Goal: Task Accomplishment & Management: Manage account settings

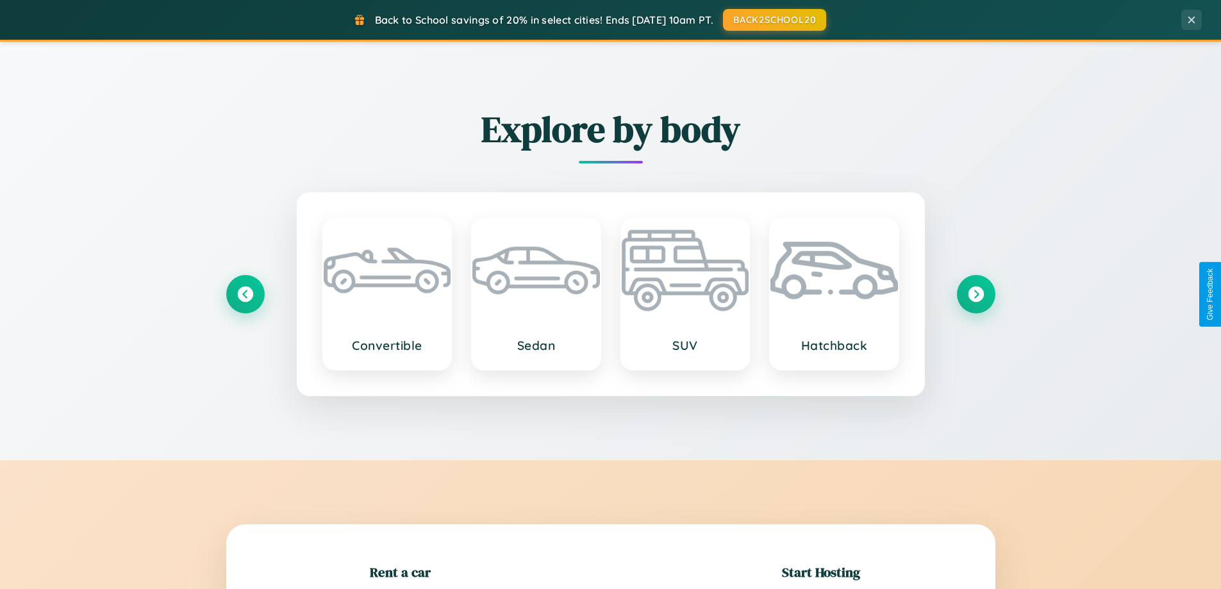
scroll to position [277, 0]
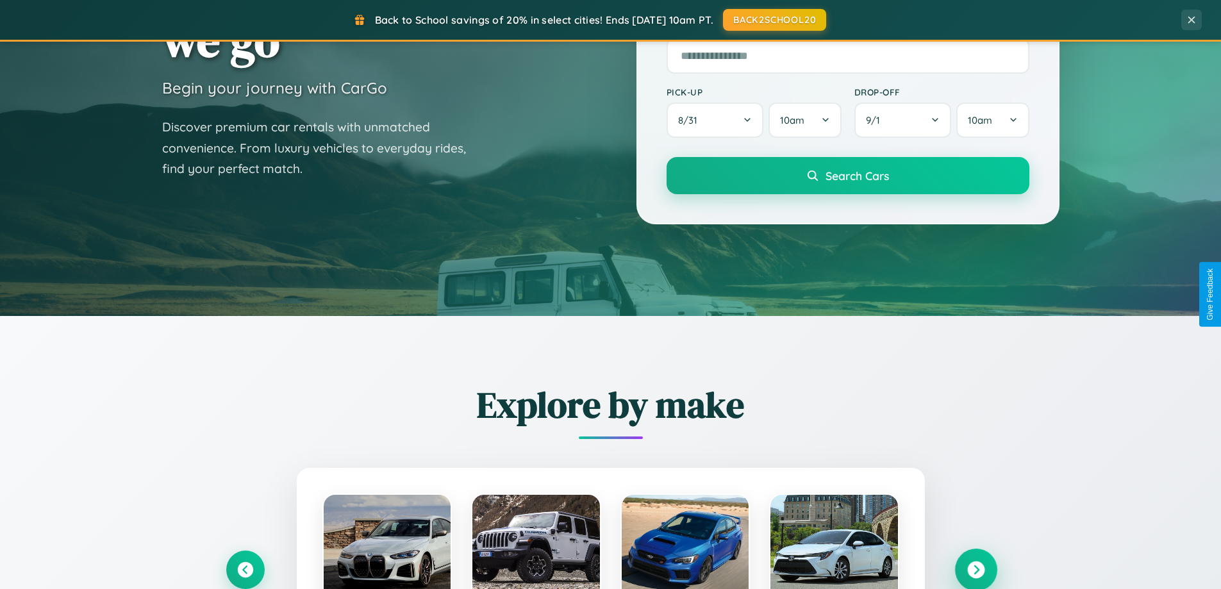
click at [975, 570] on icon at bounding box center [975, 569] width 17 height 17
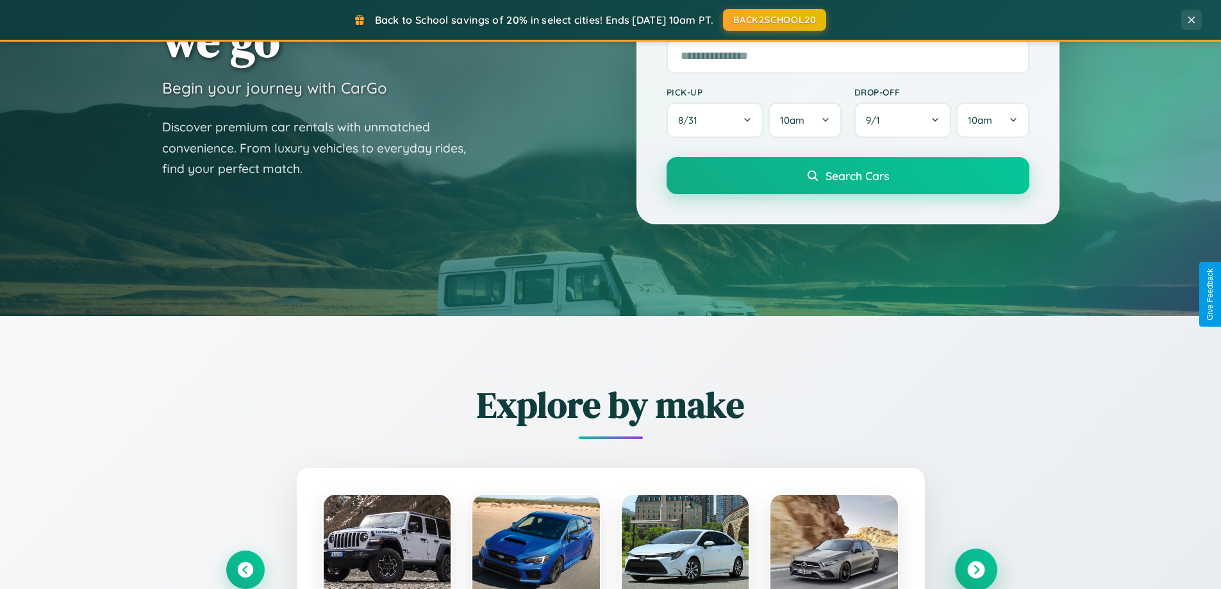
click at [975, 568] on icon at bounding box center [975, 569] width 17 height 17
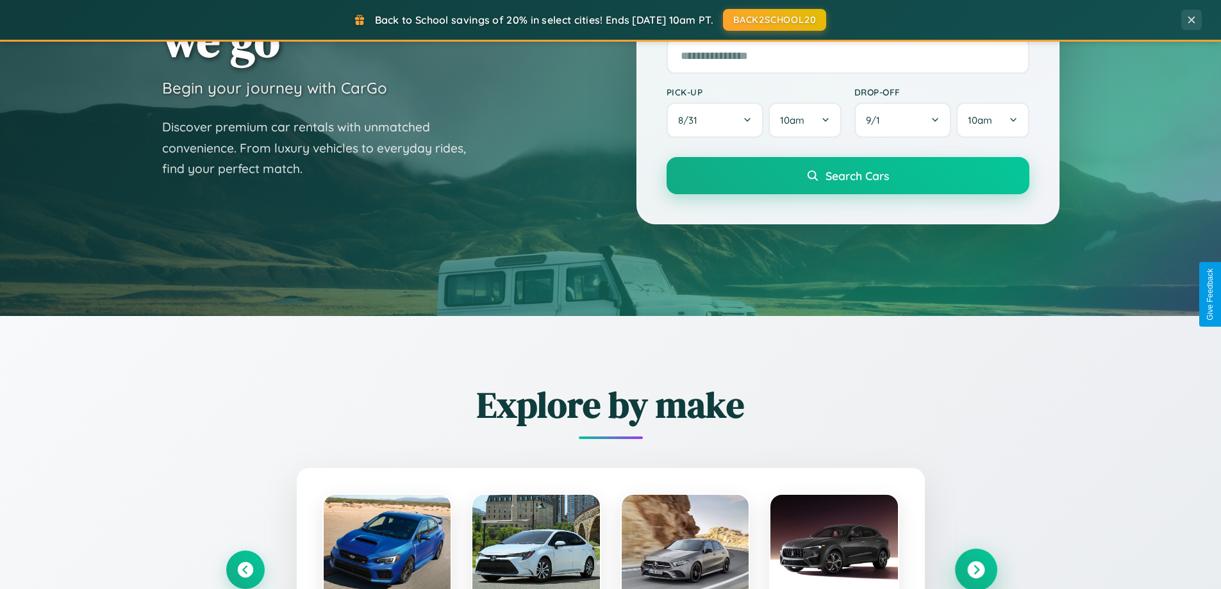
click at [975, 568] on icon at bounding box center [975, 569] width 17 height 17
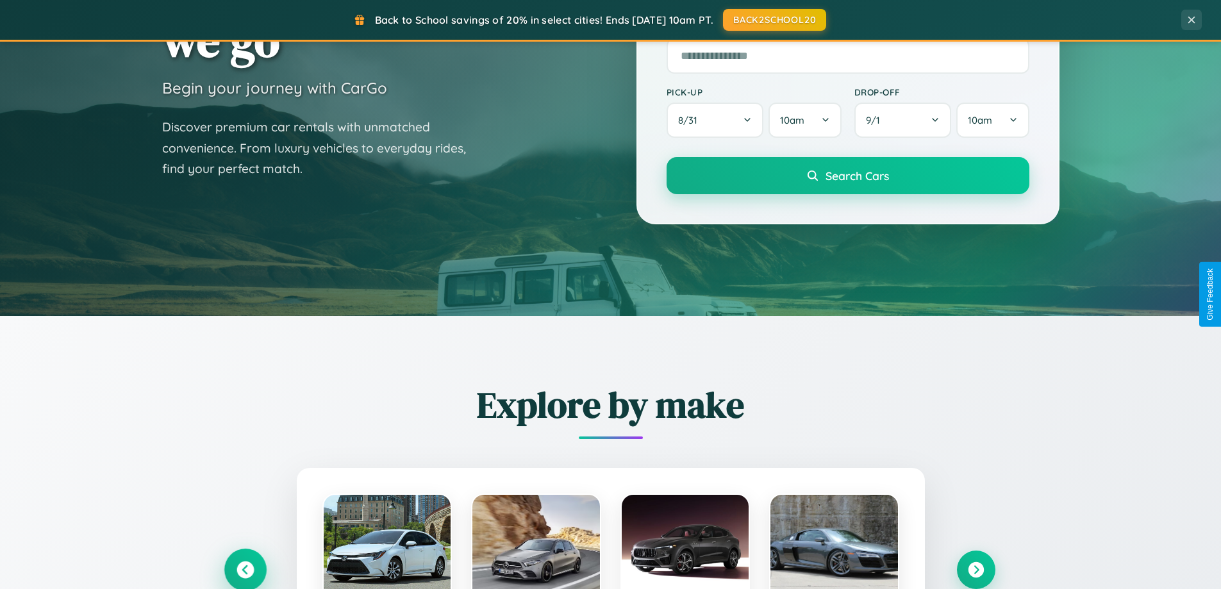
click at [245, 570] on icon at bounding box center [244, 569] width 17 height 17
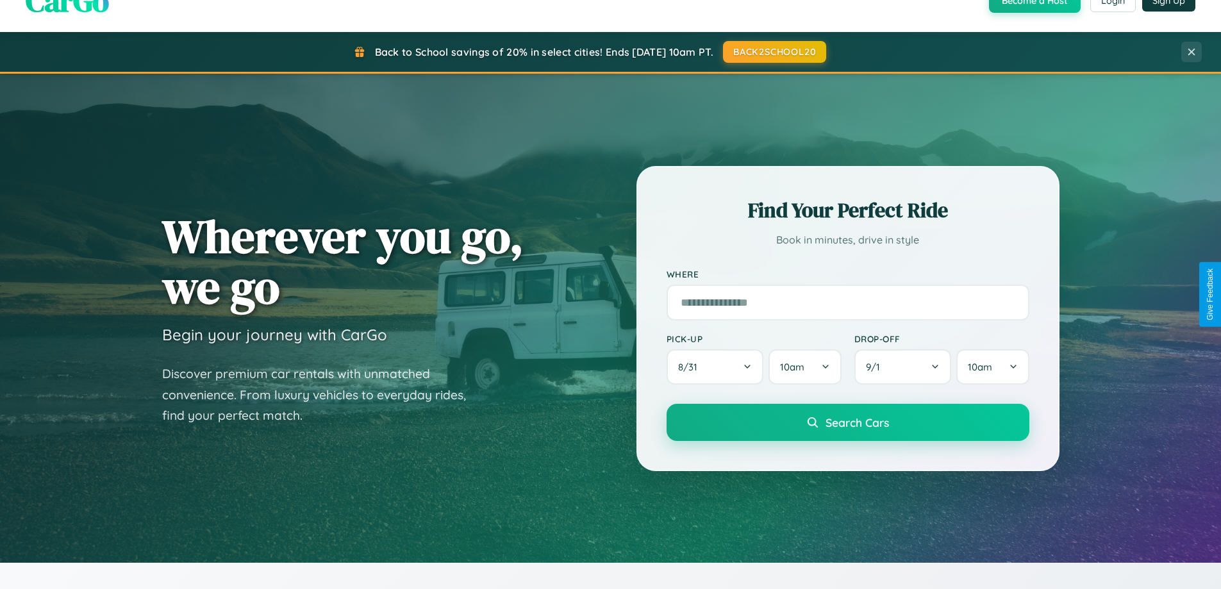
scroll to position [0, 0]
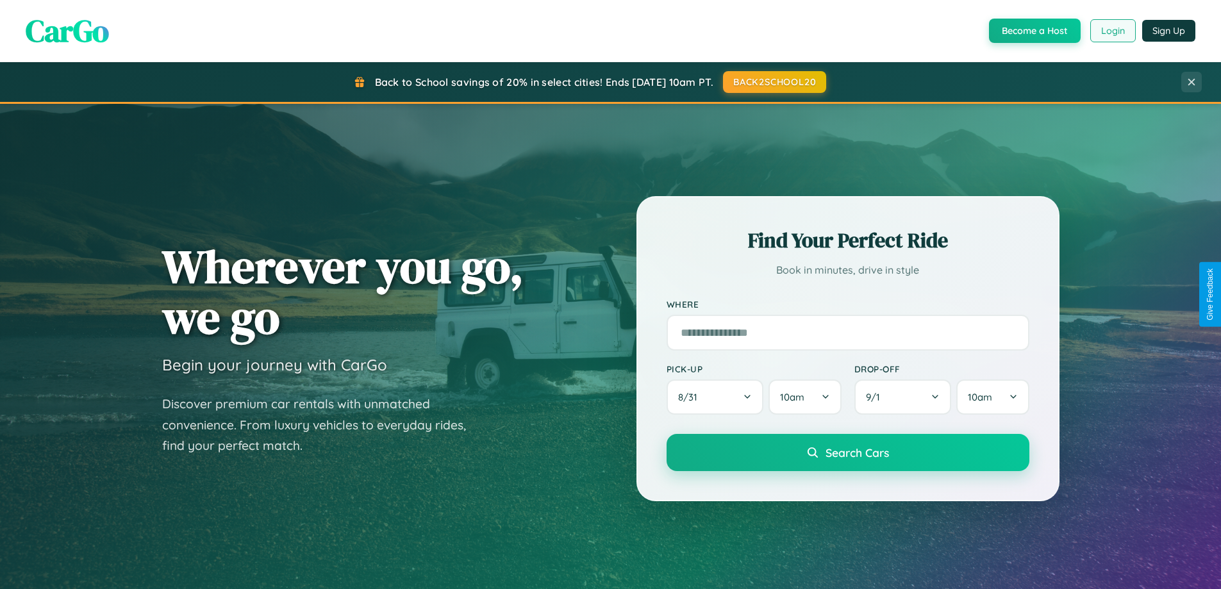
click at [1112, 31] on button "Login" at bounding box center [1113, 30] width 46 height 23
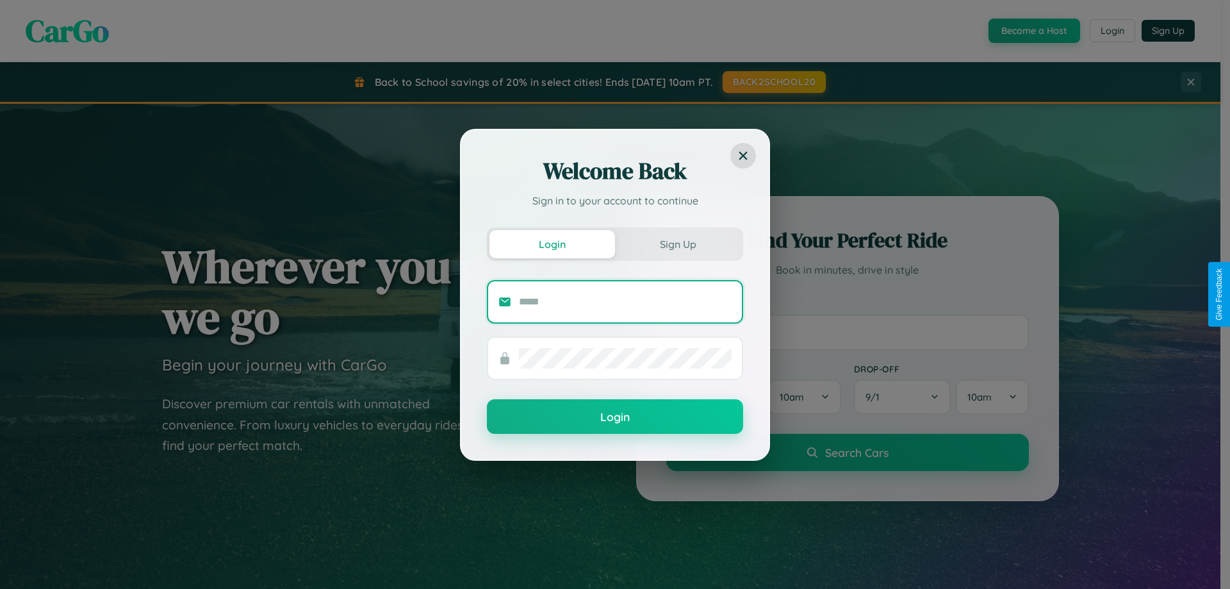
click at [625, 301] on input "text" at bounding box center [625, 302] width 213 height 21
type input "**********"
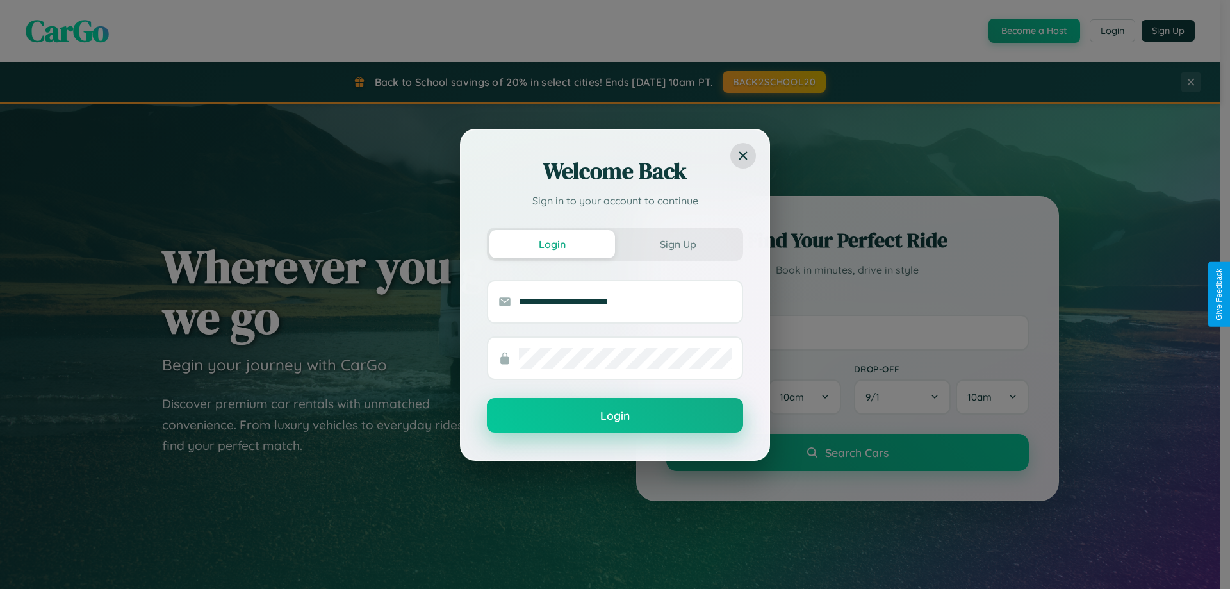
click at [615, 416] on button "Login" at bounding box center [615, 415] width 256 height 35
